Goal: Complete application form

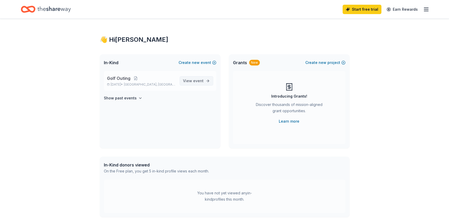
click at [192, 79] on span "View event" at bounding box center [193, 81] width 21 height 6
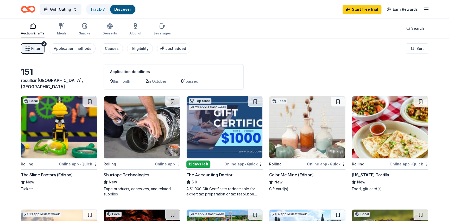
click at [308, 183] on div "New" at bounding box center [307, 182] width 77 height 6
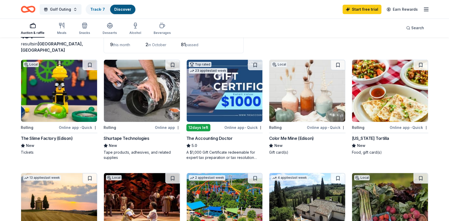
scroll to position [47, 0]
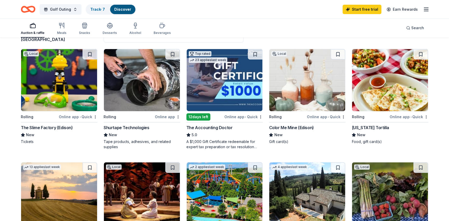
click at [147, 148] on div "Tape products, adhesives, and related supplies" at bounding box center [142, 144] width 77 height 10
click at [233, 139] on div "A $1,000 Gift Certificate redeemable for expert tax preparation or tax resoluti…" at bounding box center [224, 144] width 77 height 10
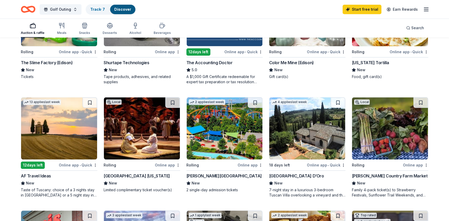
scroll to position [118, 0]
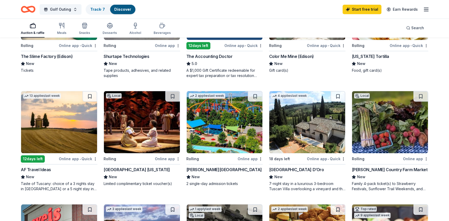
click at [28, 176] on span "New" at bounding box center [30, 176] width 8 height 6
click at [225, 170] on div "Dorney Park & Wildwater Kingdom" at bounding box center [224, 169] width 76 height 6
click at [376, 182] on div "Family 4-pack ticket(s) to Strawberry Festivals, Sunflower Trail Weekends, and …" at bounding box center [390, 186] width 77 height 10
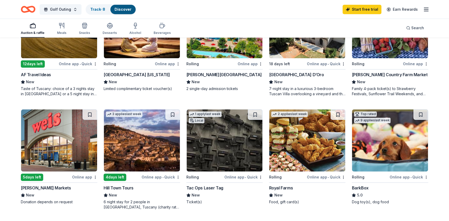
scroll to position [237, 0]
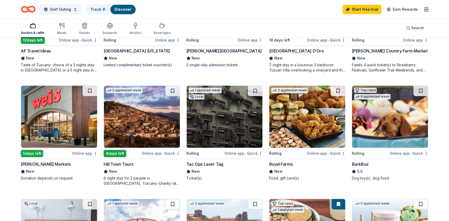
click at [305, 171] on div "New" at bounding box center [307, 171] width 77 height 6
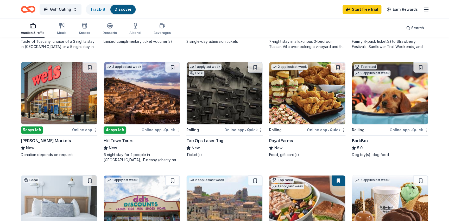
scroll to position [260, 0]
click at [208, 142] on div "Tac Ops Laser Tag" at bounding box center [204, 140] width 37 height 6
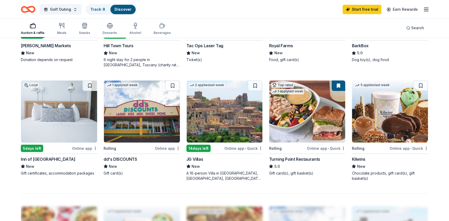
scroll to position [402, 0]
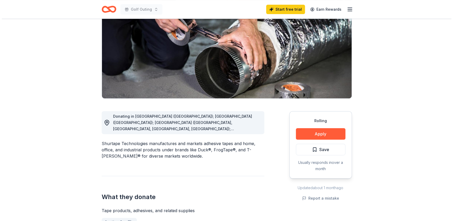
scroll to position [71, 0]
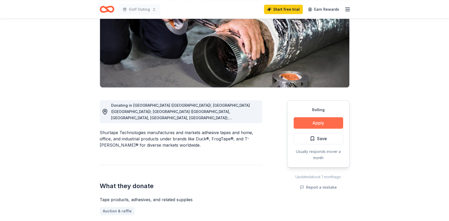
click at [317, 122] on button "Apply" at bounding box center [318, 122] width 49 height 11
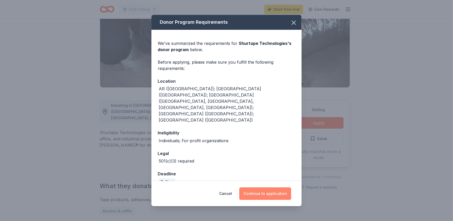
click at [280, 187] on button "Continue to application" at bounding box center [265, 193] width 52 height 13
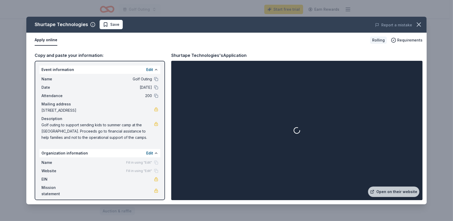
click at [152, 163] on div "Fill in using "Edit"" at bounding box center [142, 162] width 32 height 4
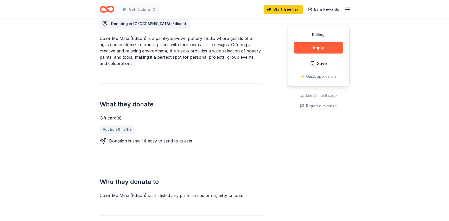
scroll to position [95, 0]
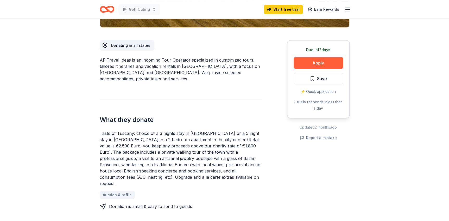
scroll to position [142, 0]
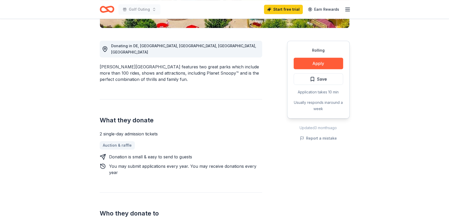
scroll to position [142, 0]
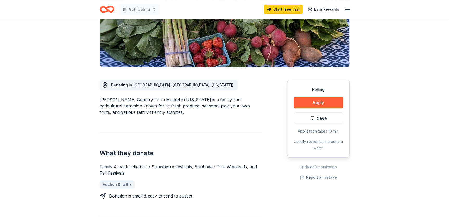
scroll to position [142, 0]
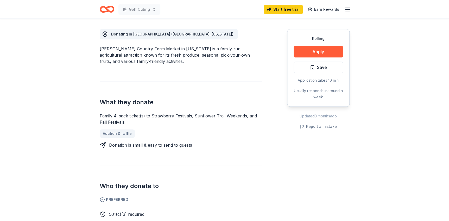
drag, startPoint x: 100, startPoint y: 47, endPoint x: 158, endPoint y: 49, distance: 58.4
click at [158, 49] on div "Von Thun's Country Farm Market in New Jersey is a family-run agricultural attra…" at bounding box center [181, 55] width 163 height 19
click at [157, 50] on div "Von Thun's Country Farm Market in New Jersey is a family-run agricultural attra…" at bounding box center [181, 55] width 163 height 19
drag, startPoint x: 101, startPoint y: 47, endPoint x: 166, endPoint y: 49, distance: 64.9
click at [165, 49] on div "Von Thun's Country Farm Market in New Jersey is a family-run agricultural attra…" at bounding box center [181, 55] width 163 height 19
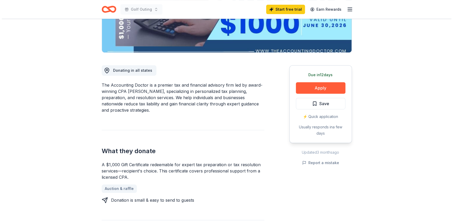
scroll to position [142, 0]
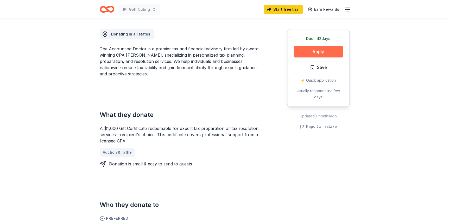
click at [313, 56] on button "Apply" at bounding box center [318, 51] width 49 height 11
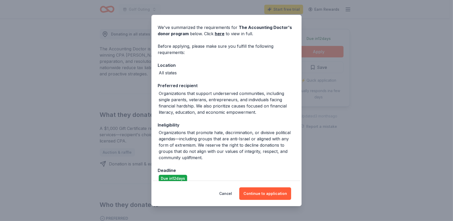
scroll to position [23, 0]
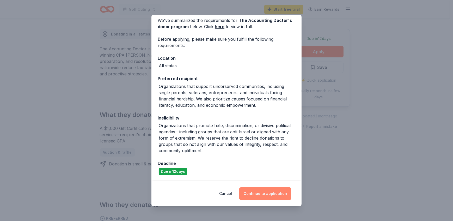
click at [258, 194] on button "Continue to application" at bounding box center [265, 193] width 52 height 13
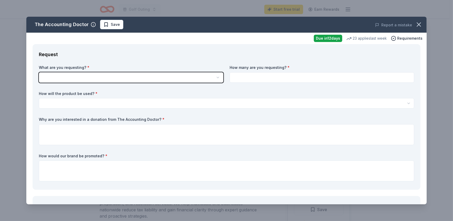
click at [96, 76] on html "Golf Outing Start free trial Earn Rewards Due in 12 days Share The Accounting D…" at bounding box center [226, 110] width 453 height 221
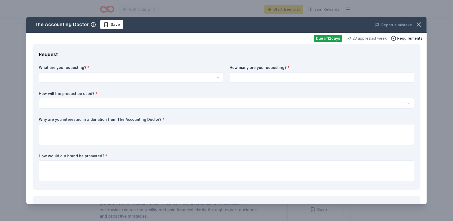
click at [138, 78] on html "Golf Outing Start free trial Earn Rewards Due in 12 days Share The Accounting D…" at bounding box center [226, 110] width 453 height 221
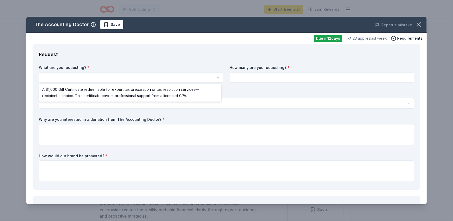
select select "A $1,000 Gift Certificate redeemable for expert tax preparation or tax resoluti…"
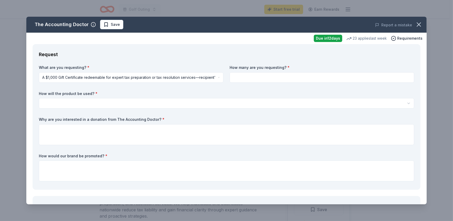
click at [267, 78] on input at bounding box center [321, 77] width 184 height 10
type input "1"
click at [109, 101] on html "Golf Outing Start free trial Earn Rewards Due in 12 days Share The Accounting D…" at bounding box center [226, 110] width 453 height 221
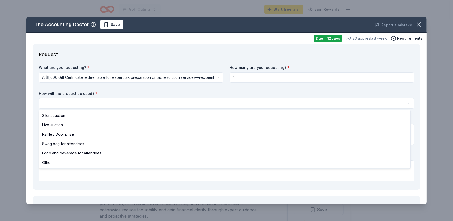
select select "raffleDoorPrize"
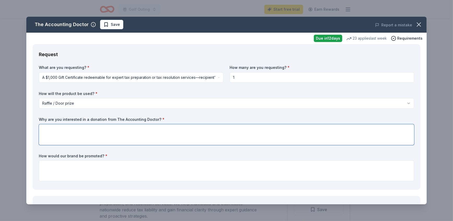
click at [60, 133] on textarea at bounding box center [226, 134] width 375 height 21
type textarea "Your donation will be used in our raffle at our golf outing. this will help us …"
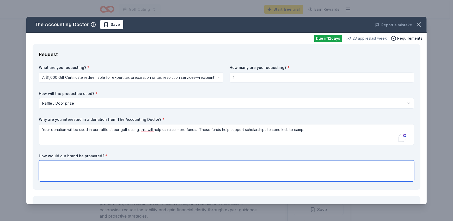
click at [107, 167] on textarea at bounding box center [226, 170] width 375 height 21
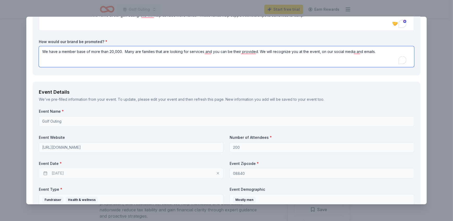
scroll to position [142, 0]
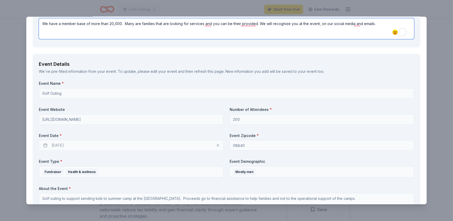
type textarea "We have a member base of more than 20,000. Many are families that are looking f…"
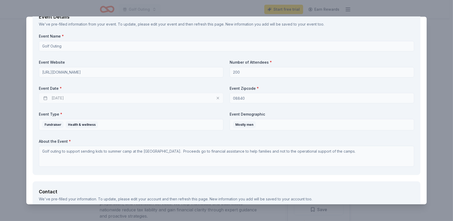
scroll to position [189, 0]
click at [116, 95] on div "10/06/2025" at bounding box center [131, 97] width 184 height 10
click at [112, 97] on div "10/06/2025" at bounding box center [131, 97] width 184 height 10
click at [216, 98] on div "10/06/2025" at bounding box center [131, 97] width 184 height 10
click at [59, 98] on div "10/06/2025" at bounding box center [131, 97] width 184 height 10
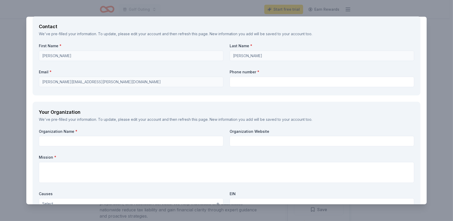
scroll to position [355, 0]
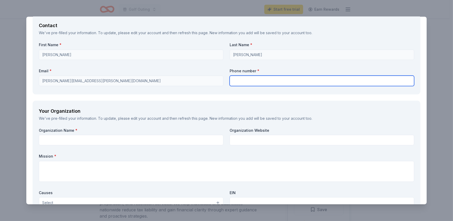
click at [244, 80] on input "text" at bounding box center [321, 81] width 184 height 10
type input "7325162087"
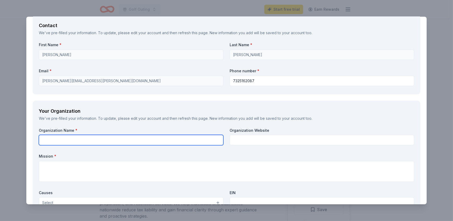
click at [117, 135] on input "text" at bounding box center [131, 140] width 184 height 10
type input "YMCA of Metuchen, Edison, Woodbridge and South Amboy"
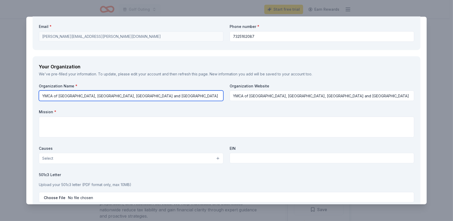
scroll to position [402, 0]
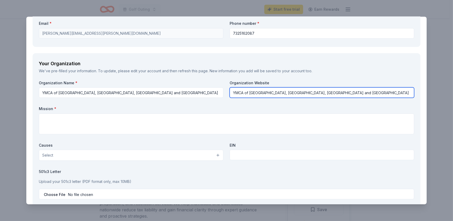
drag, startPoint x: 231, startPoint y: 91, endPoint x: 378, endPoint y: 91, distance: 146.9
click at [378, 91] on input "YMCA of Metuchen, Edison, Woodbridge and South Amboy" at bounding box center [321, 92] width 184 height 10
type input "www.ymcaofmewsa.org"
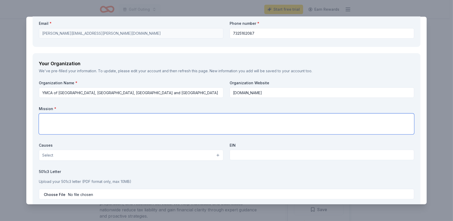
click at [223, 118] on textarea at bounding box center [226, 123] width 375 height 21
paste textarea "At the YMCA, we know that lasting personal and social change comes when we all …"
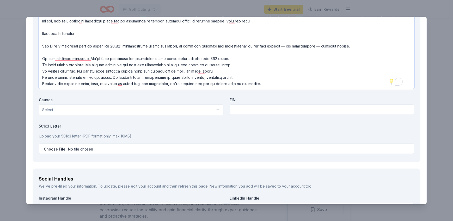
scroll to position [572, 0]
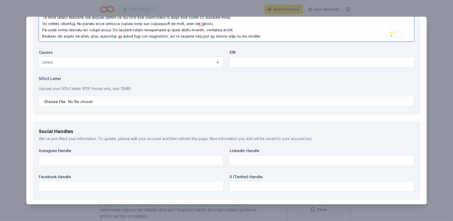
type textarea "At the YMCA, we know that lasting personal and social change comes when we all …"
click at [76, 65] on button "Select" at bounding box center [131, 62] width 184 height 11
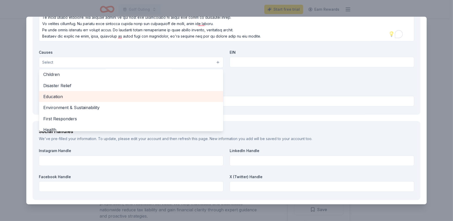
scroll to position [47, 0]
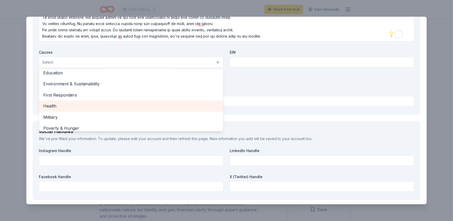
click at [80, 105] on span "Health" at bounding box center [131, 105] width 176 height 7
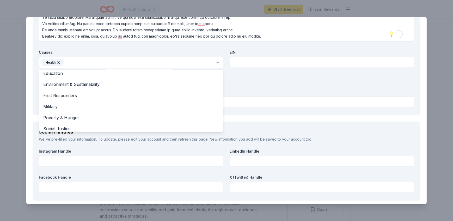
click at [277, 60] on div "Organization Name * YMCA of Metuchen, Edison, Woodbridge and South Amboy Organi…" at bounding box center [226, 9] width 375 height 198
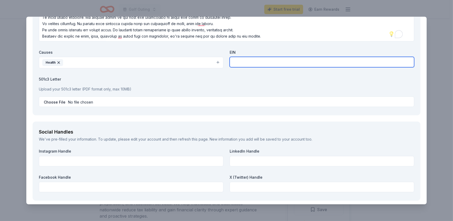
click at [273, 63] on input "text" at bounding box center [321, 62] width 184 height 10
type input "22-1487616"
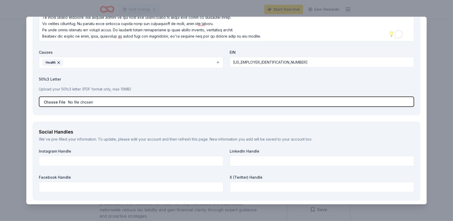
click at [56, 101] on input "file" at bounding box center [226, 101] width 375 height 10
type input "C:\fakepath\IRS 501c3 proof 10-13-2010.pdf"
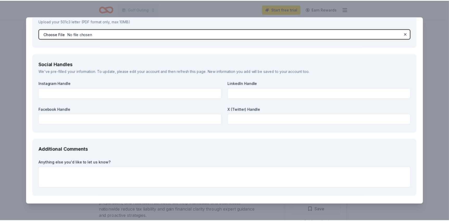
scroll to position [659, 0]
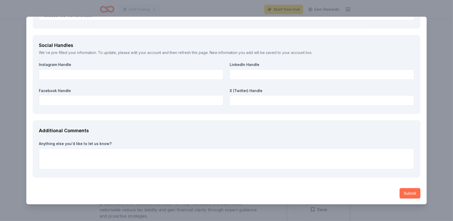
click at [406, 194] on button "Submit" at bounding box center [409, 193] width 21 height 10
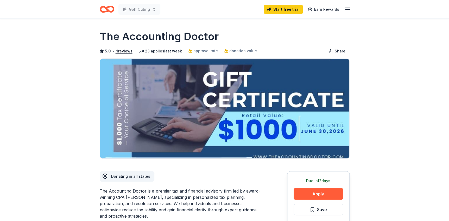
scroll to position [0, 0]
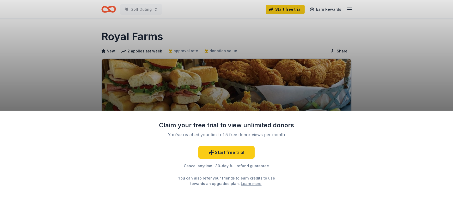
click at [407, 81] on div "Claim your free trial to view unlimited donors You've reached your limit of 5 f…" at bounding box center [226, 110] width 453 height 221
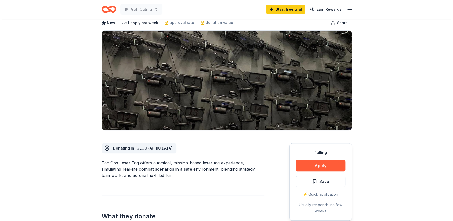
scroll to position [71, 0]
